Goal: Information Seeking & Learning: Understand process/instructions

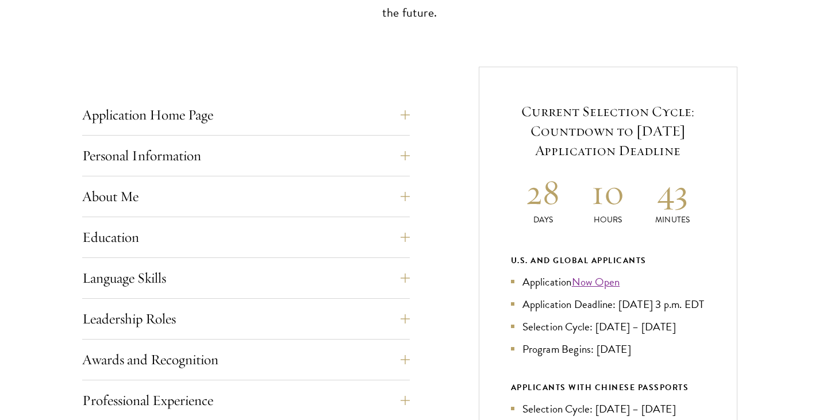
scroll to position [399, 0]
click at [407, 114] on button "Application Home Page" at bounding box center [254, 115] width 327 height 28
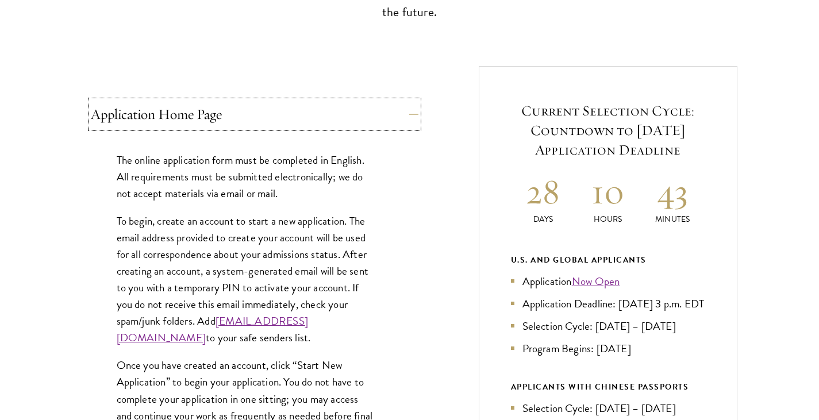
click at [407, 114] on button "Application Home Page" at bounding box center [254, 115] width 327 height 28
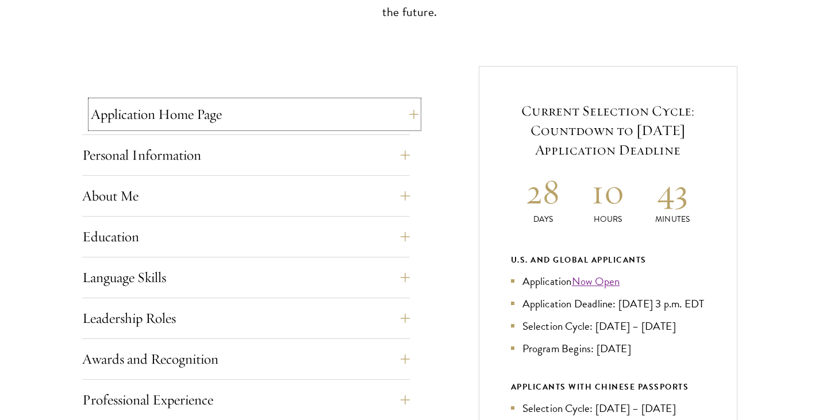
click at [407, 114] on button "Application Home Page" at bounding box center [254, 115] width 327 height 28
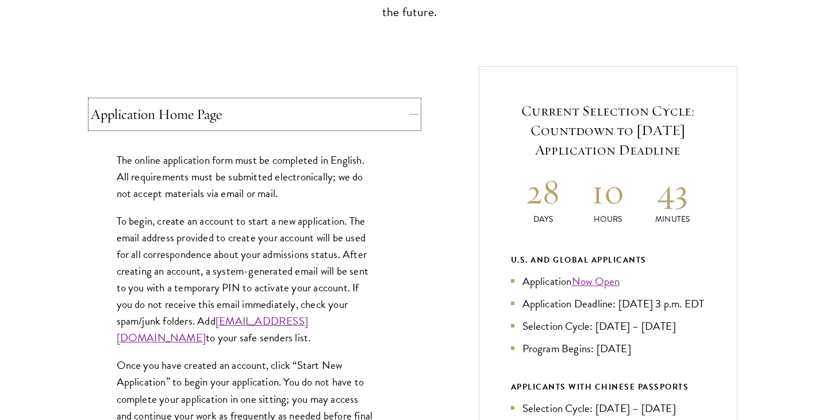
click at [407, 114] on button "Application Home Page" at bounding box center [254, 115] width 327 height 28
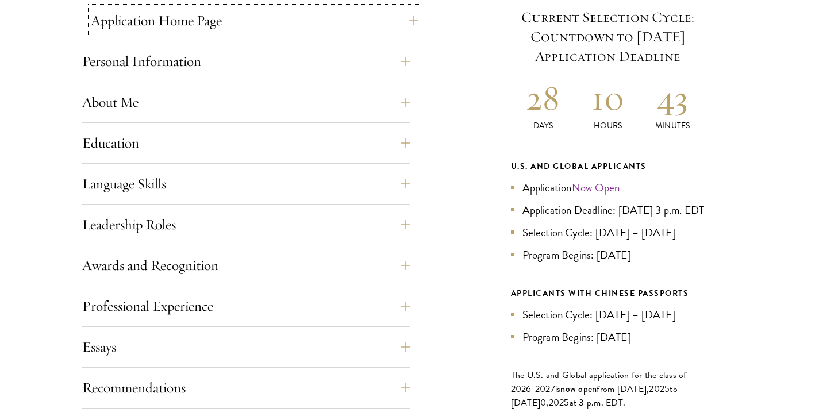
scroll to position [494, 0]
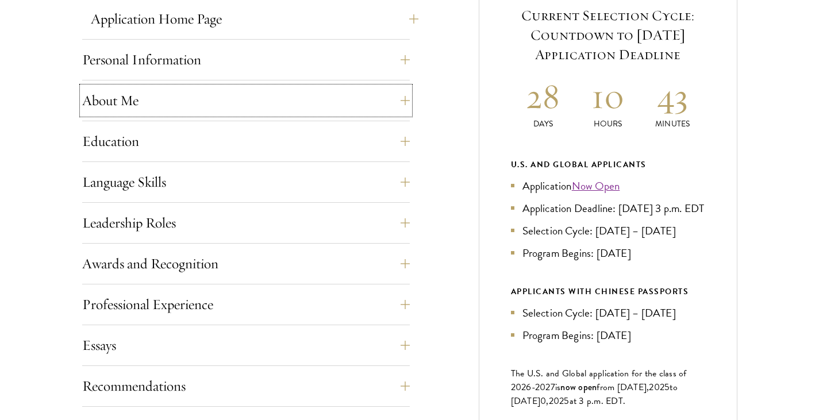
click at [407, 114] on button "About Me" at bounding box center [245, 101] width 327 height 28
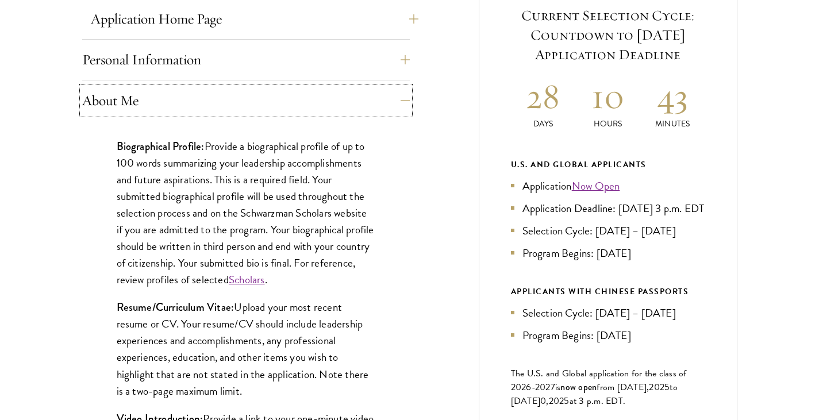
click at [407, 114] on button "About Me" at bounding box center [245, 101] width 327 height 28
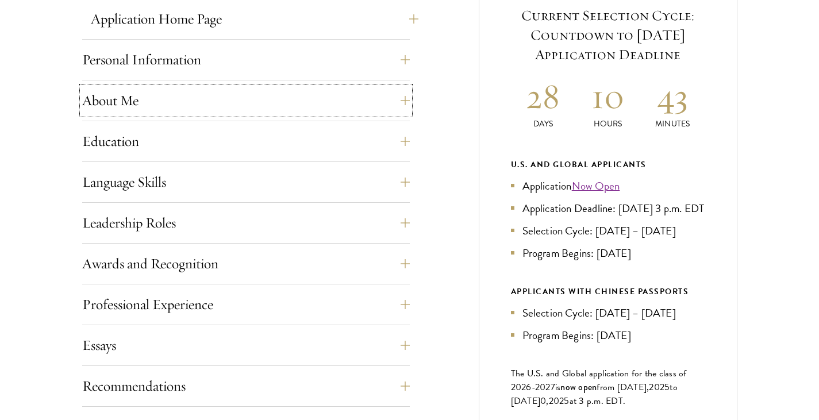
click at [407, 114] on button "About Me" at bounding box center [245, 101] width 327 height 28
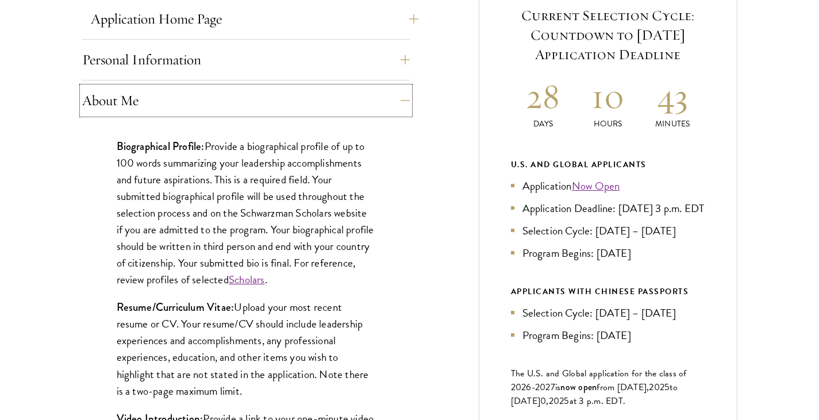
click at [407, 114] on button "About Me" at bounding box center [245, 101] width 327 height 28
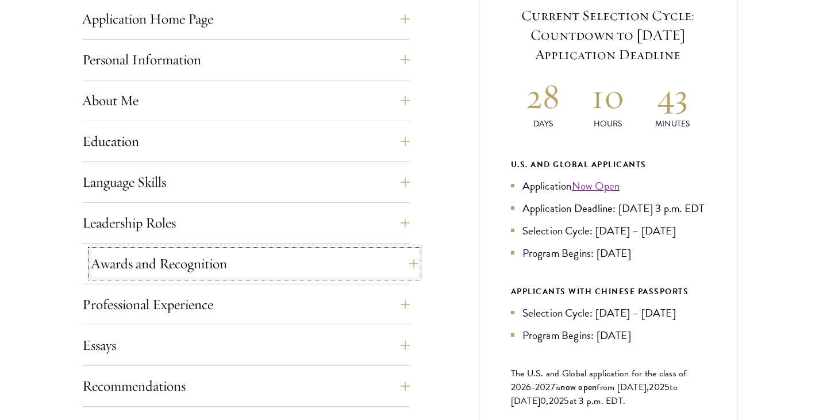
click at [359, 275] on button "Awards and Recognition" at bounding box center [254, 264] width 327 height 28
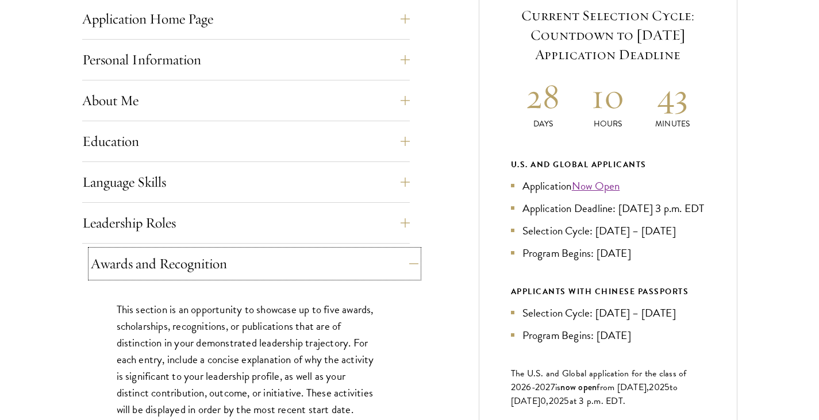
click at [359, 275] on button "Awards and Recognition" at bounding box center [254, 264] width 327 height 28
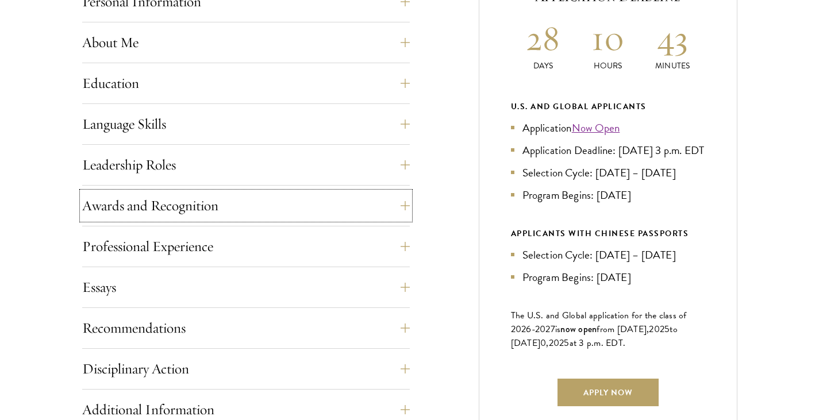
scroll to position [553, 0]
